Goal: Navigation & Orientation: Find specific page/section

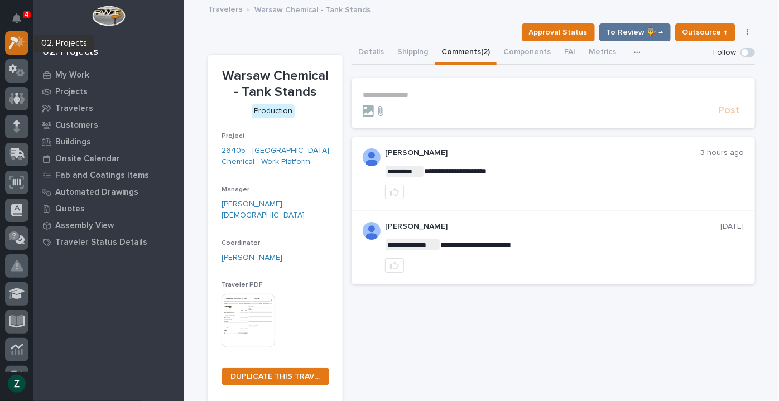
click at [12, 41] on icon at bounding box center [17, 42] width 16 height 13
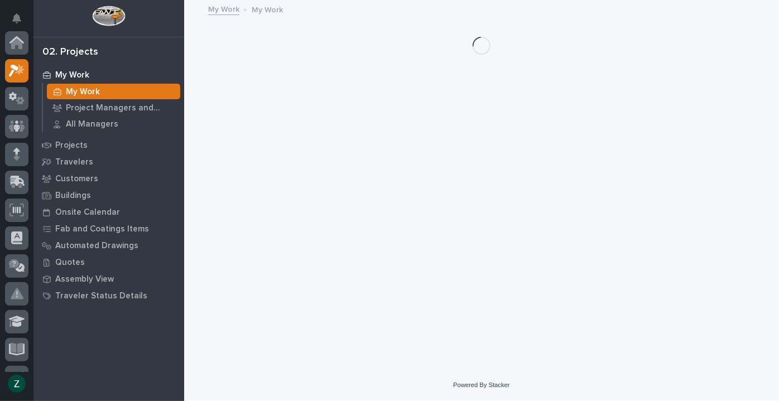
scroll to position [28, 0]
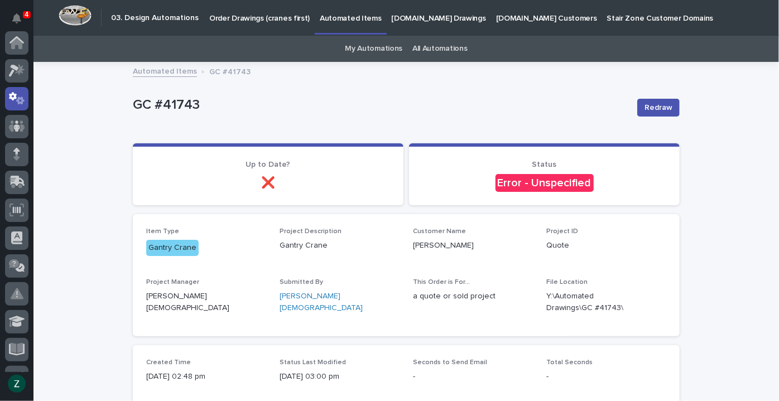
scroll to position [56, 0]
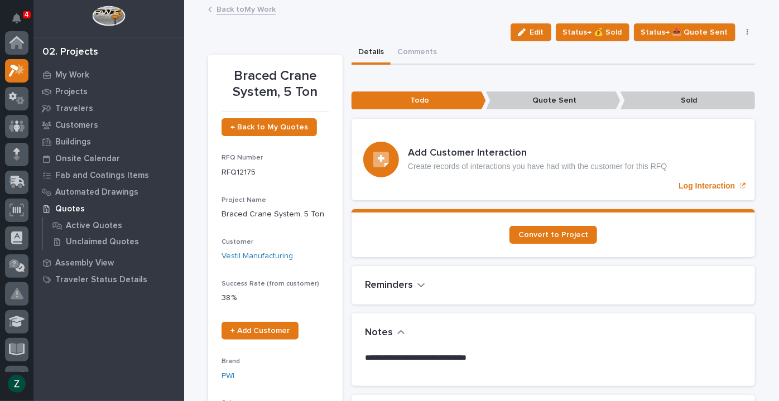
scroll to position [28, 0]
